Goal: Navigation & Orientation: Find specific page/section

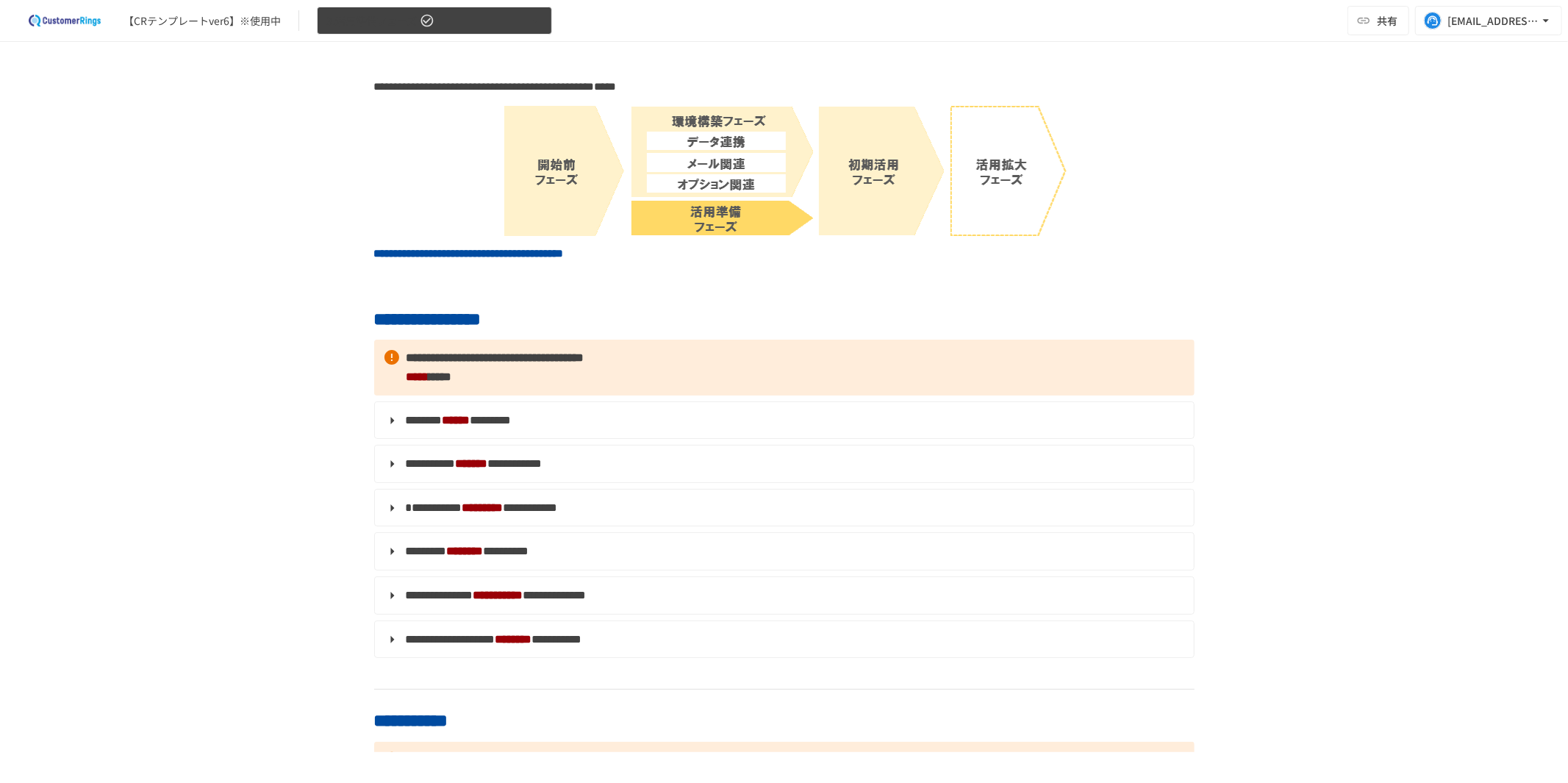
click at [401, 19] on span "3.活用準備フェーズ" at bounding box center [371, 20] width 91 height 18
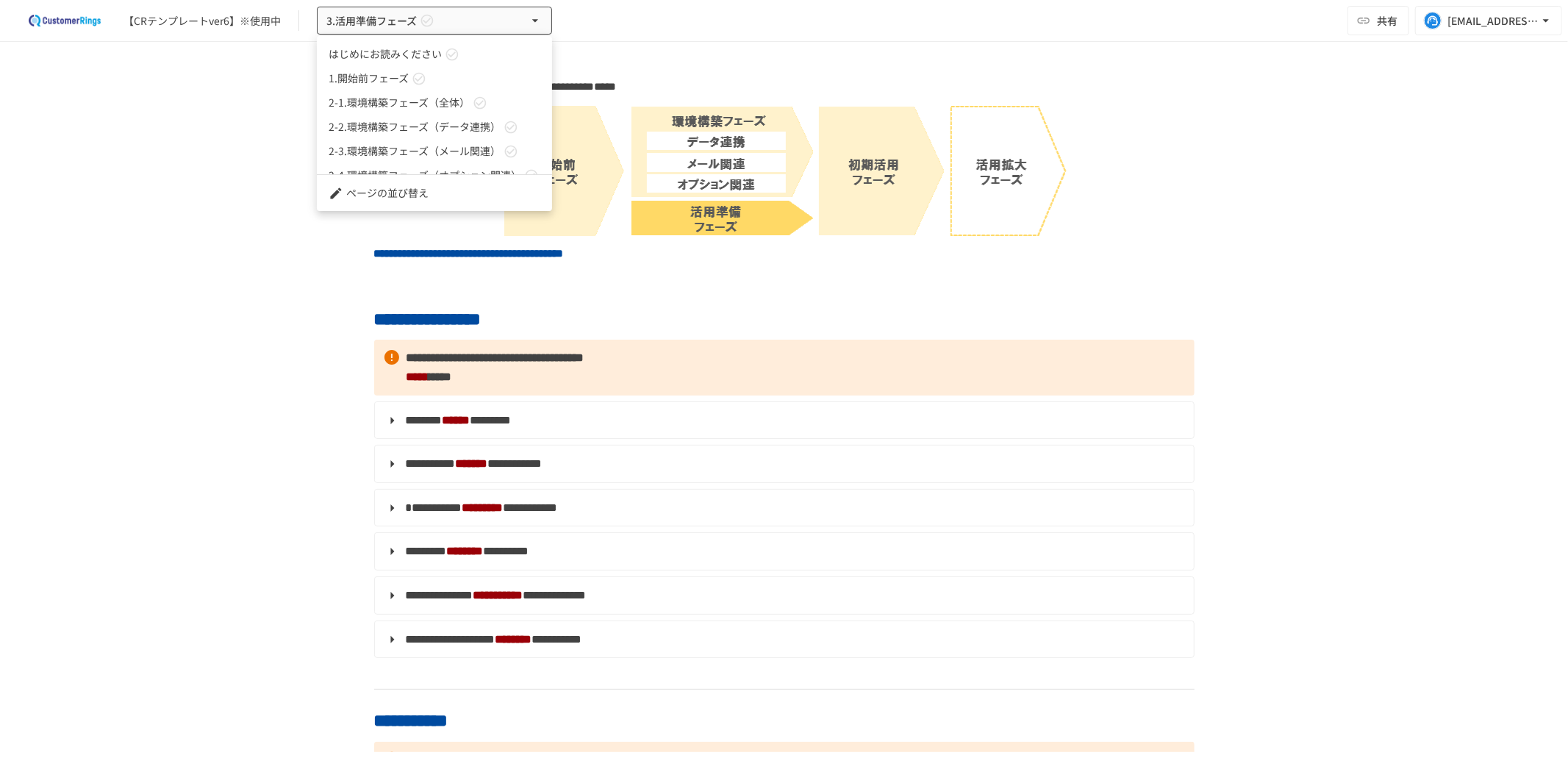
click at [1355, 185] on div at bounding box center [784, 391] width 1568 height 783
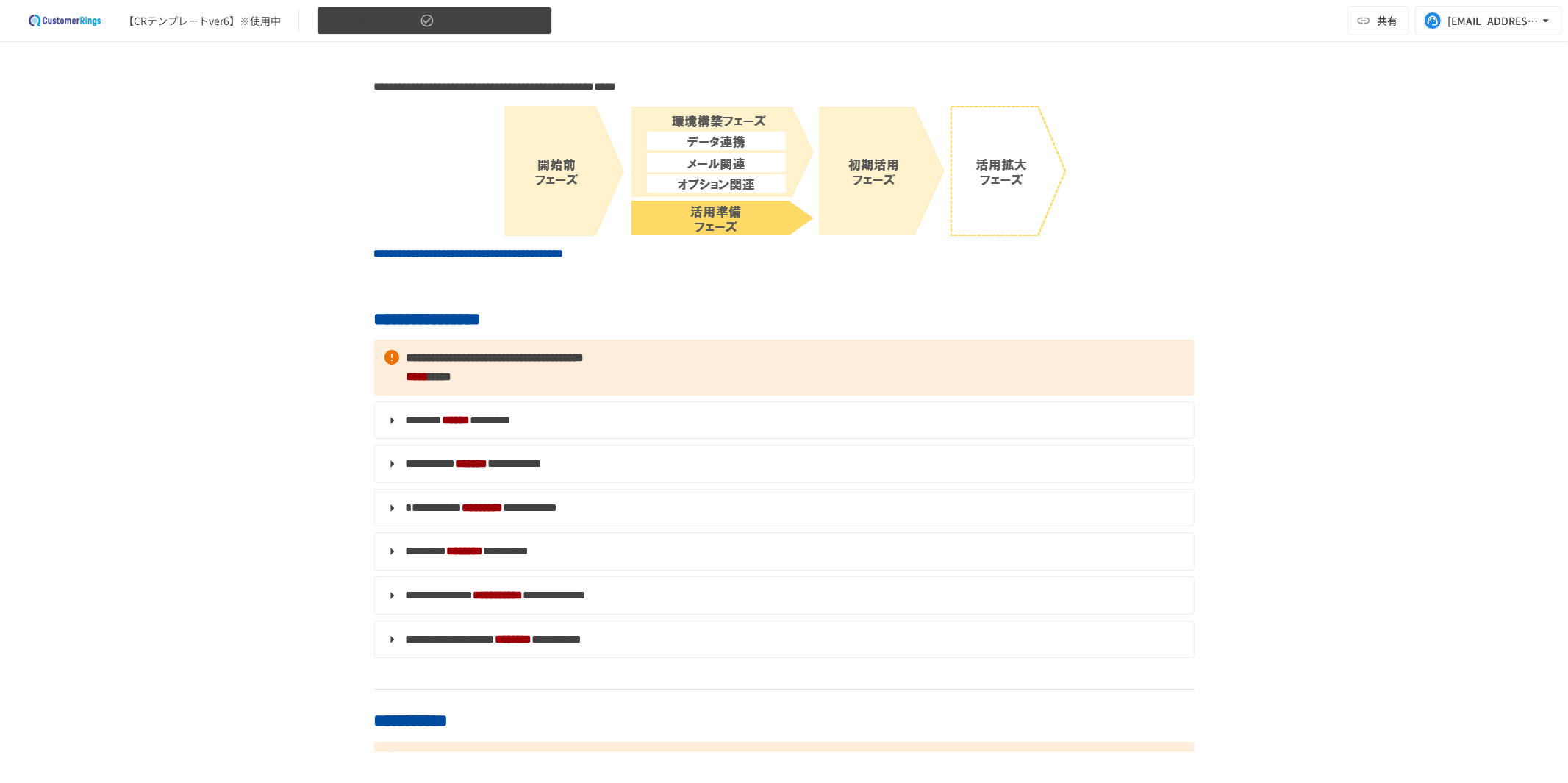
click at [467, 17] on button "3.活用準備フェーズ" at bounding box center [434, 21] width 235 height 29
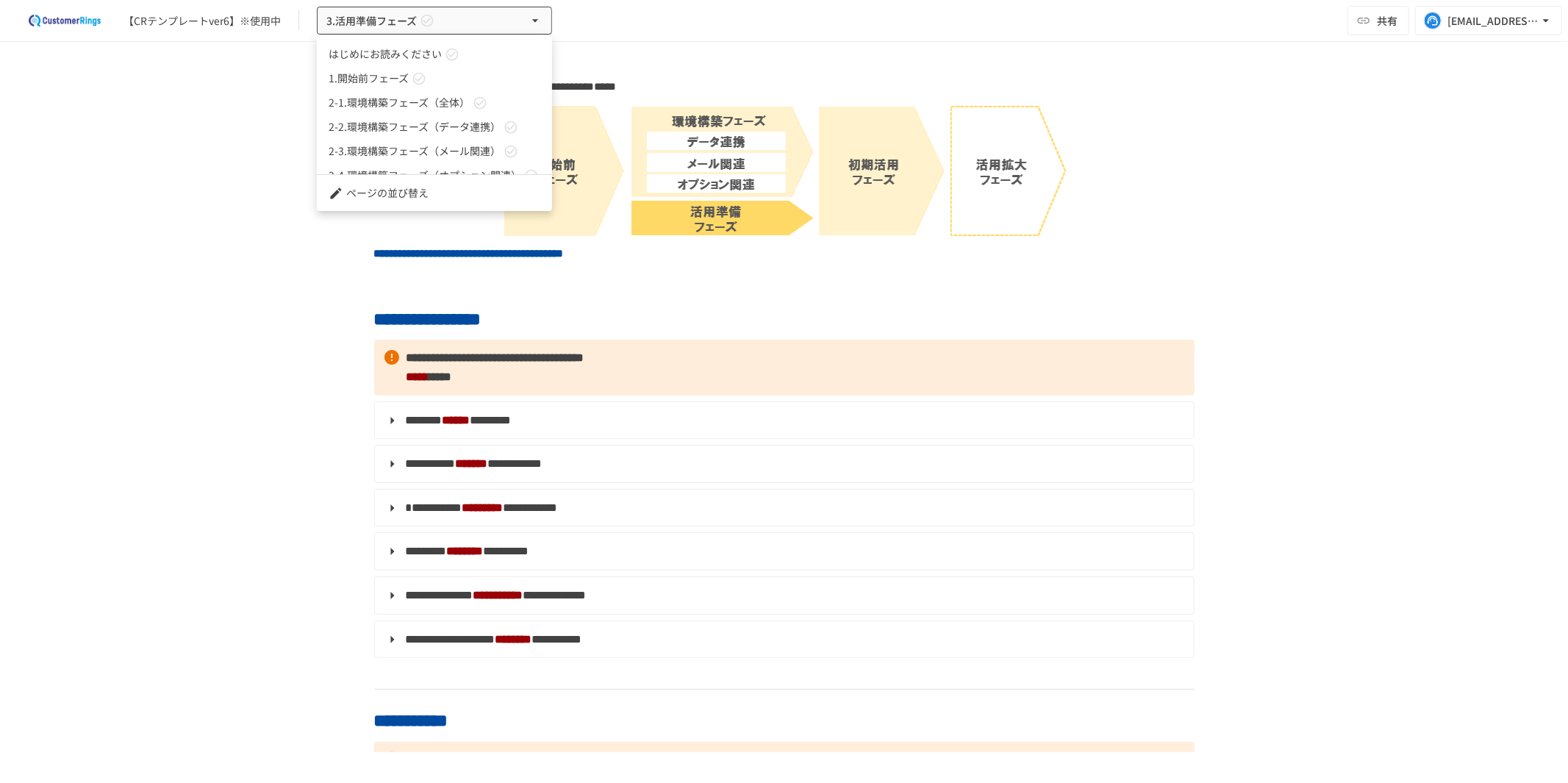
click at [1423, 195] on div at bounding box center [784, 391] width 1568 height 783
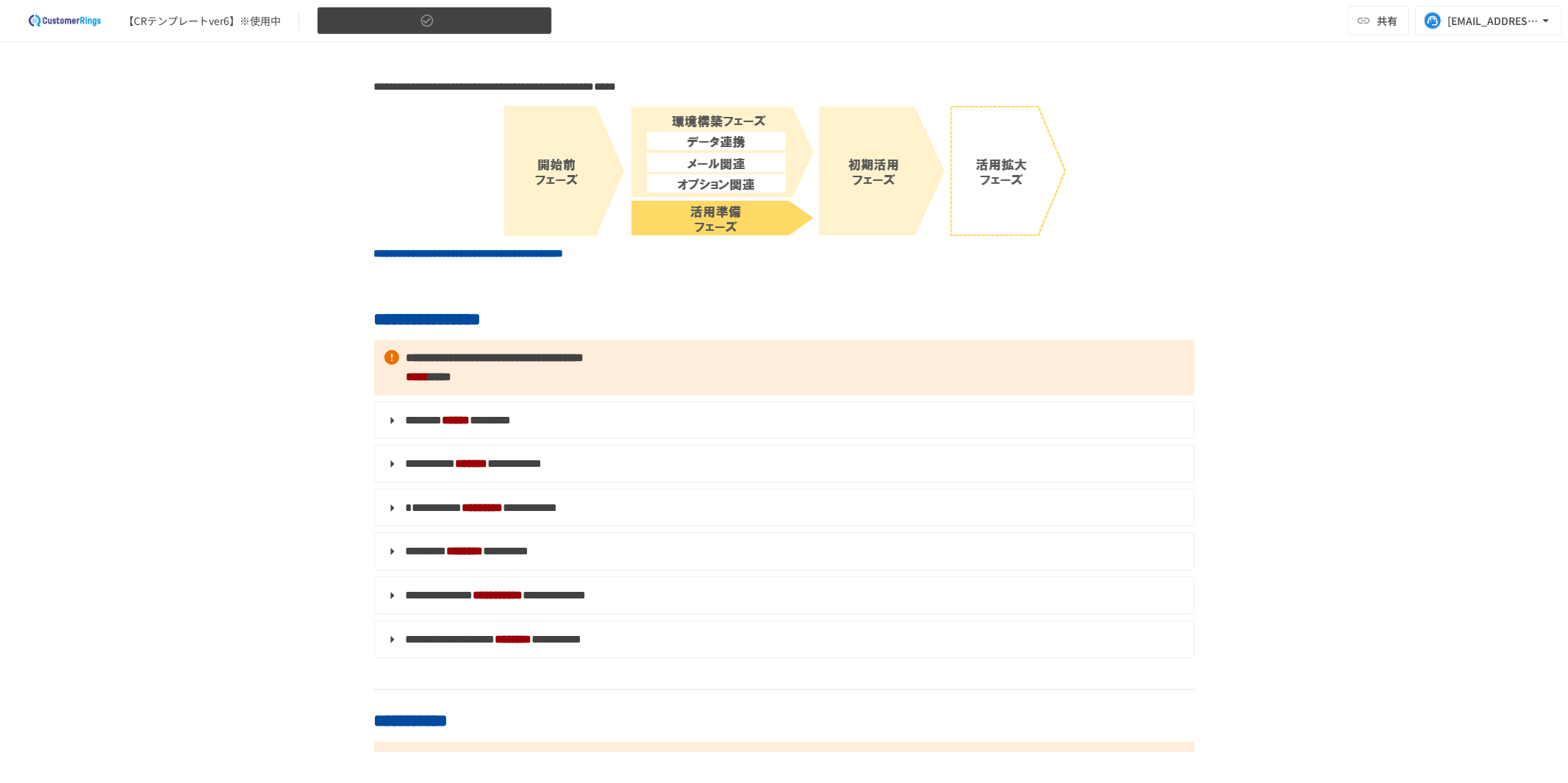
click at [402, 24] on span "3.活用準備フェーズ" at bounding box center [371, 20] width 91 height 18
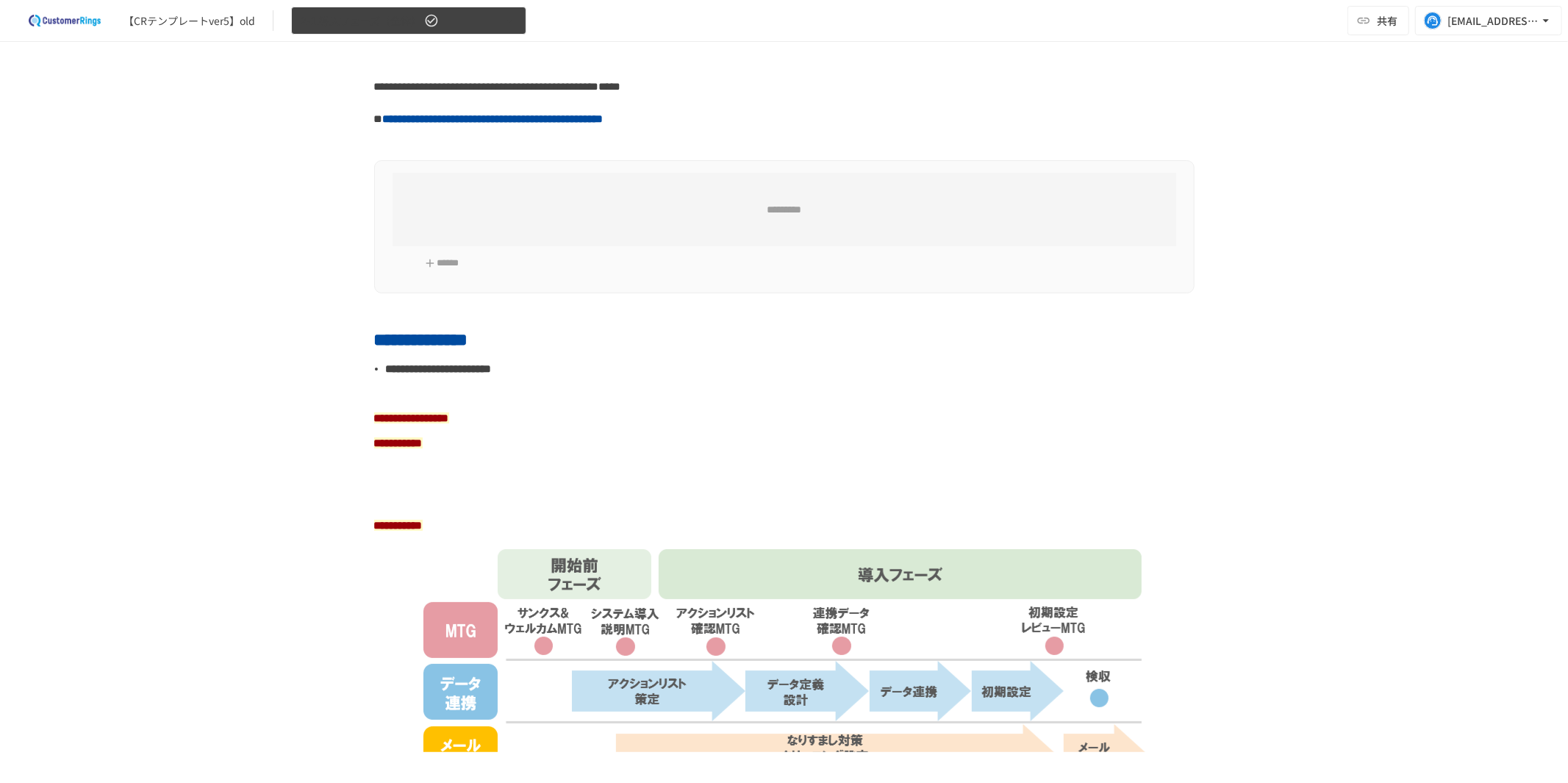
click at [422, 24] on button "2-1.導入フェーズ（全体）" at bounding box center [408, 21] width 235 height 29
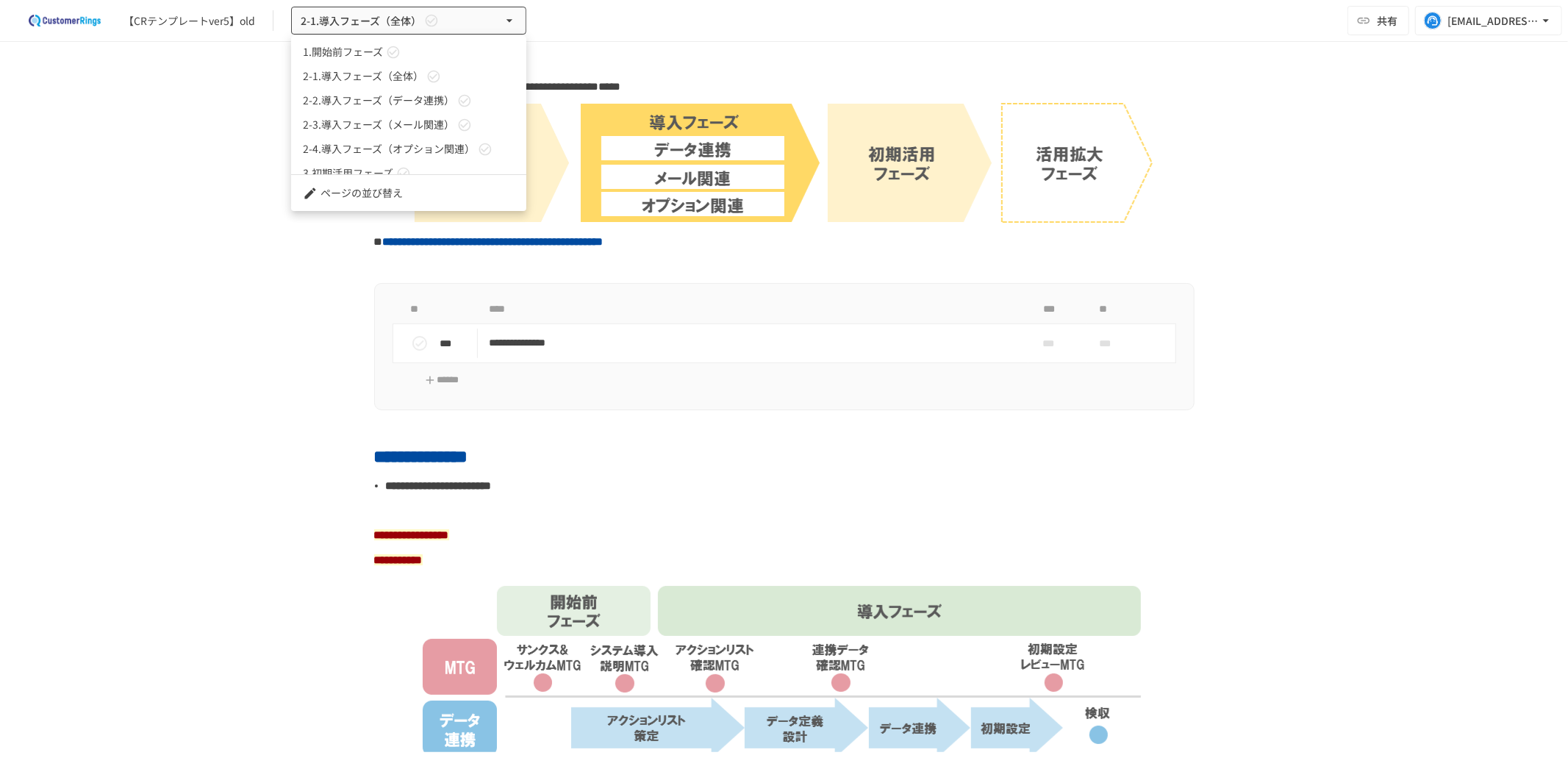
scroll to position [40, 0]
click at [1263, 148] on div at bounding box center [784, 391] width 1568 height 783
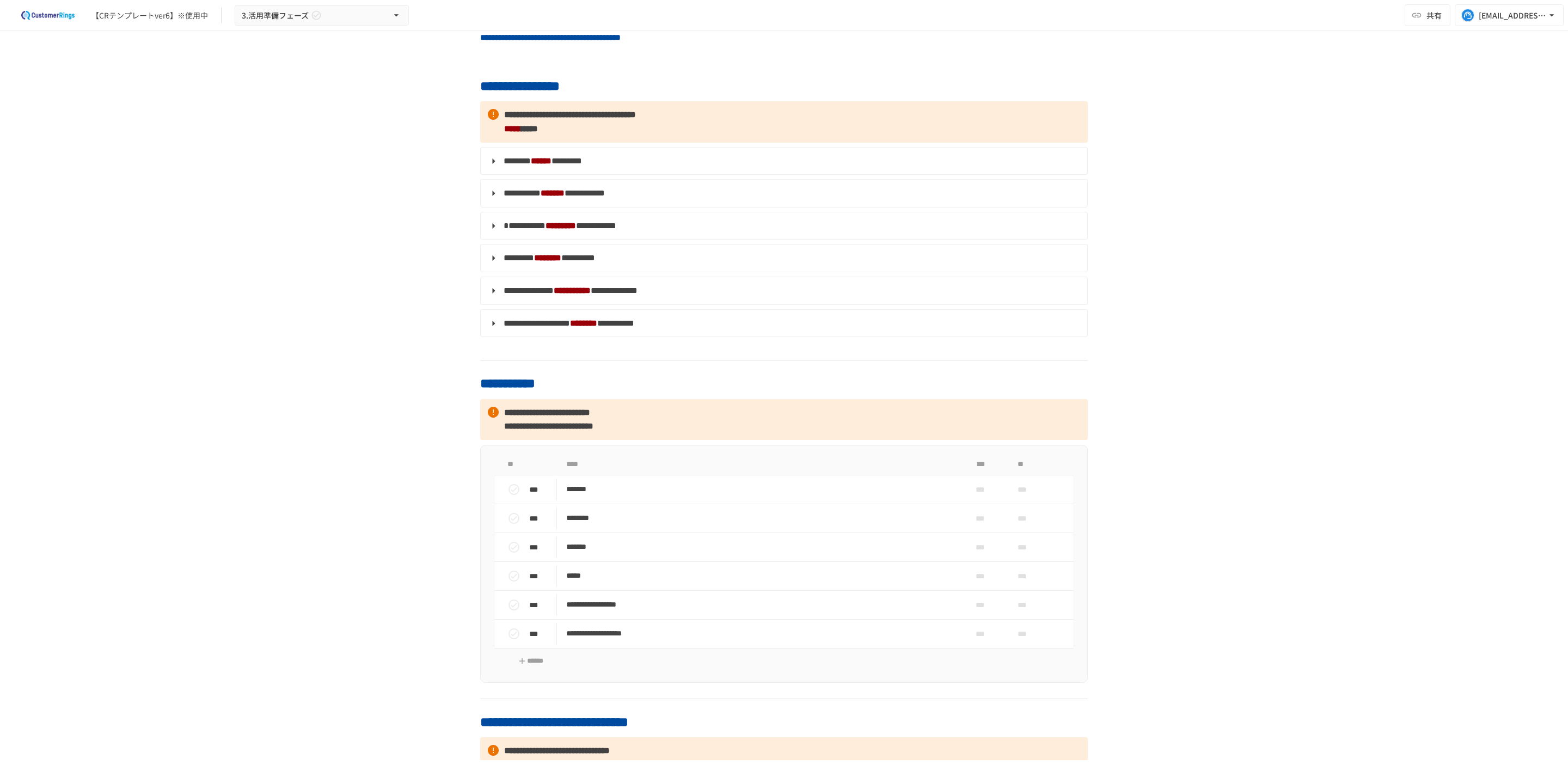
scroll to position [121, 0]
